Goal: Information Seeking & Learning: Learn about a topic

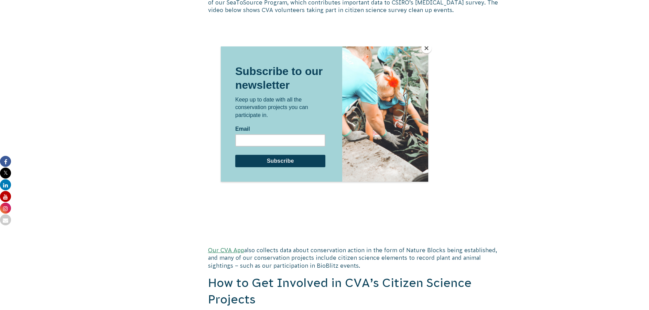
scroll to position [723, 0]
drag, startPoint x: 433, startPoint y: 23, endPoint x: 424, endPoint y: 31, distance: 11.4
click at [424, 31] on div at bounding box center [324, 155] width 649 height 310
click at [426, 46] on button "Close" at bounding box center [427, 48] width 10 height 10
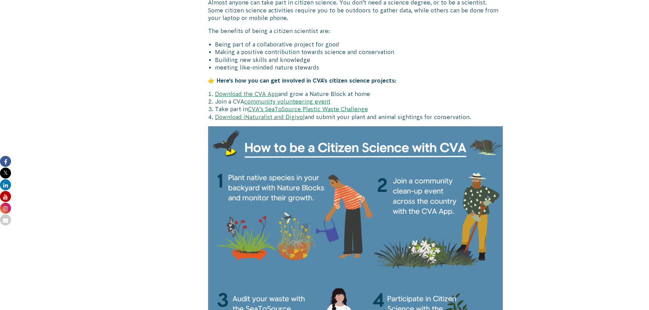
scroll to position [998, 0]
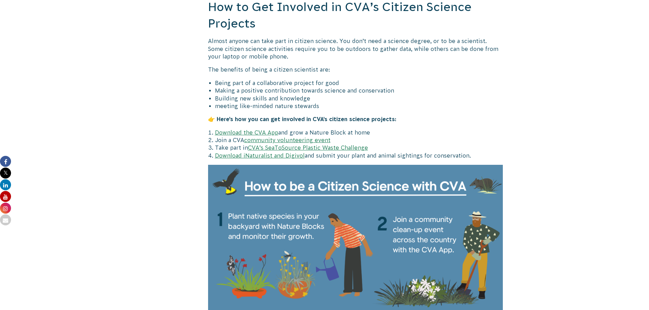
click at [293, 140] on link "community volunteering event" at bounding box center [287, 140] width 86 height 6
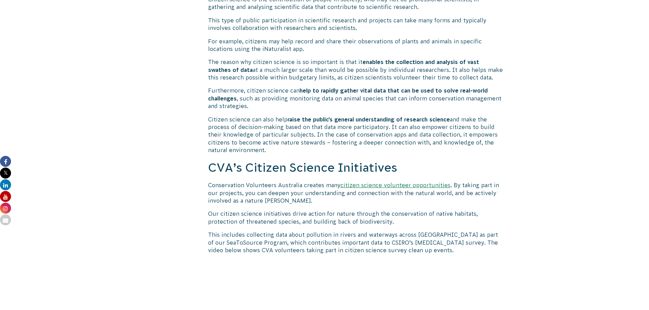
scroll to position [447, 0]
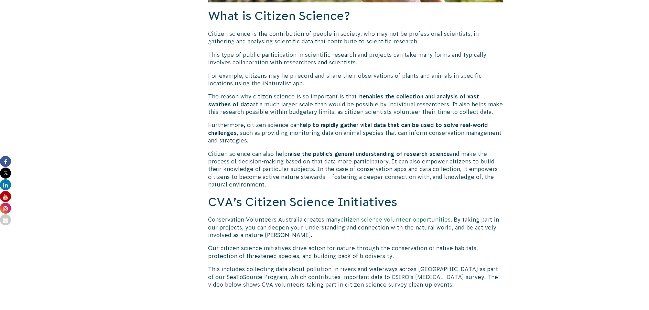
click at [372, 221] on link "citizen science volunteer opportunities" at bounding box center [396, 219] width 110 height 6
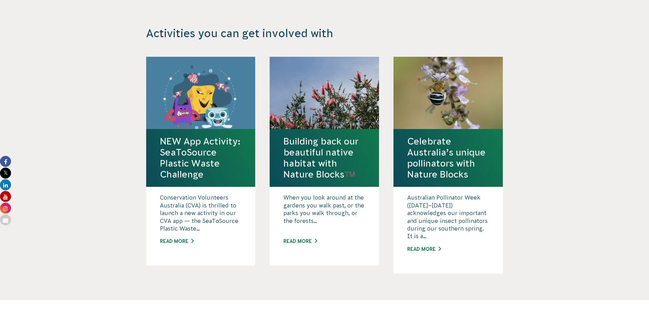
scroll to position [1067, 0]
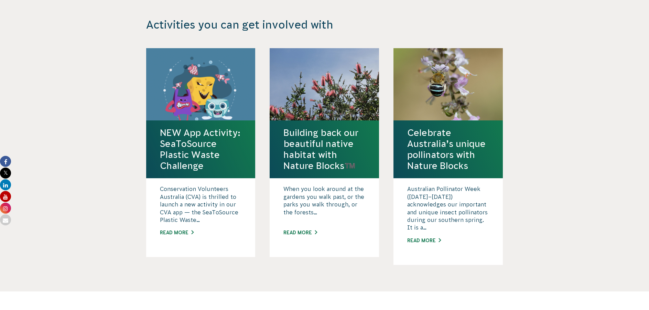
click at [340, 80] on div at bounding box center [324, 84] width 109 height 72
click at [343, 146] on h4 "Building back our beautiful native habitat with Nature Blocks™️" at bounding box center [325, 149] width 82 height 44
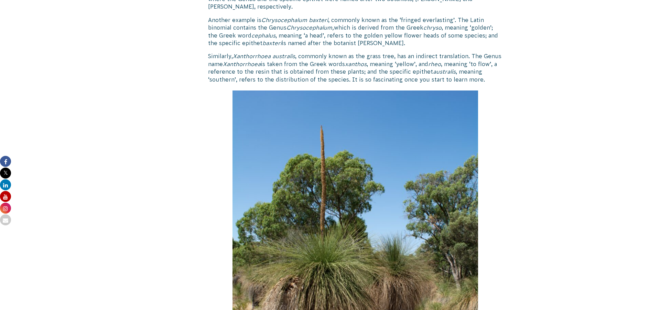
scroll to position [1377, 0]
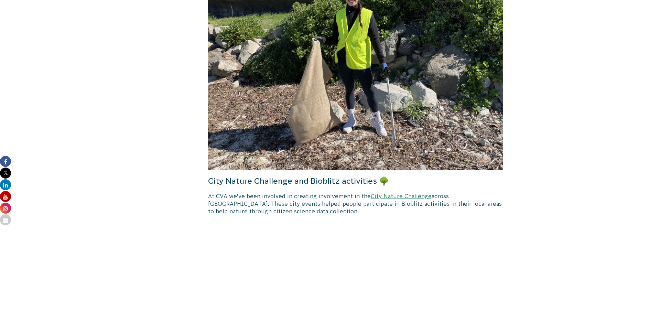
scroll to position [2788, 0]
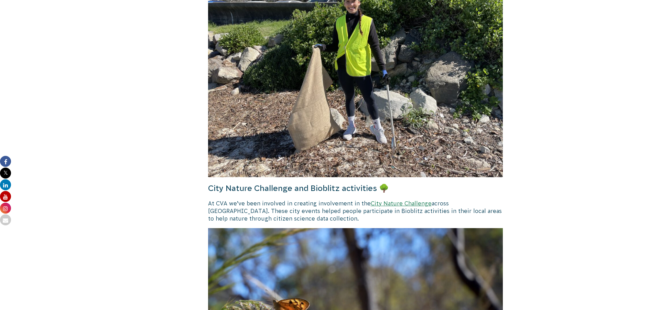
click at [395, 200] on link "City Nature Challenge" at bounding box center [401, 203] width 61 height 6
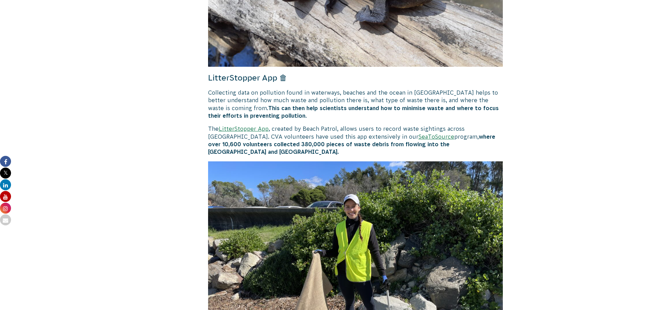
scroll to position [2478, 0]
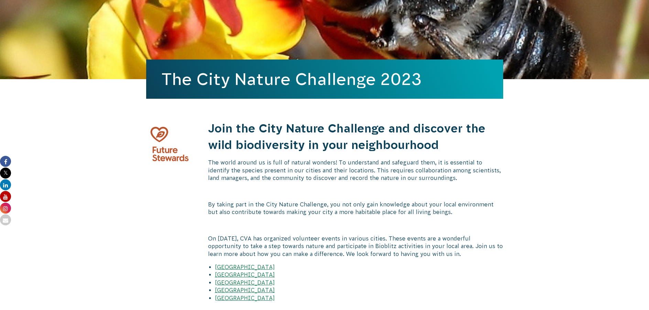
scroll to position [138, 0]
